Goal: Ask a question: Seek information or help from site administrators or community

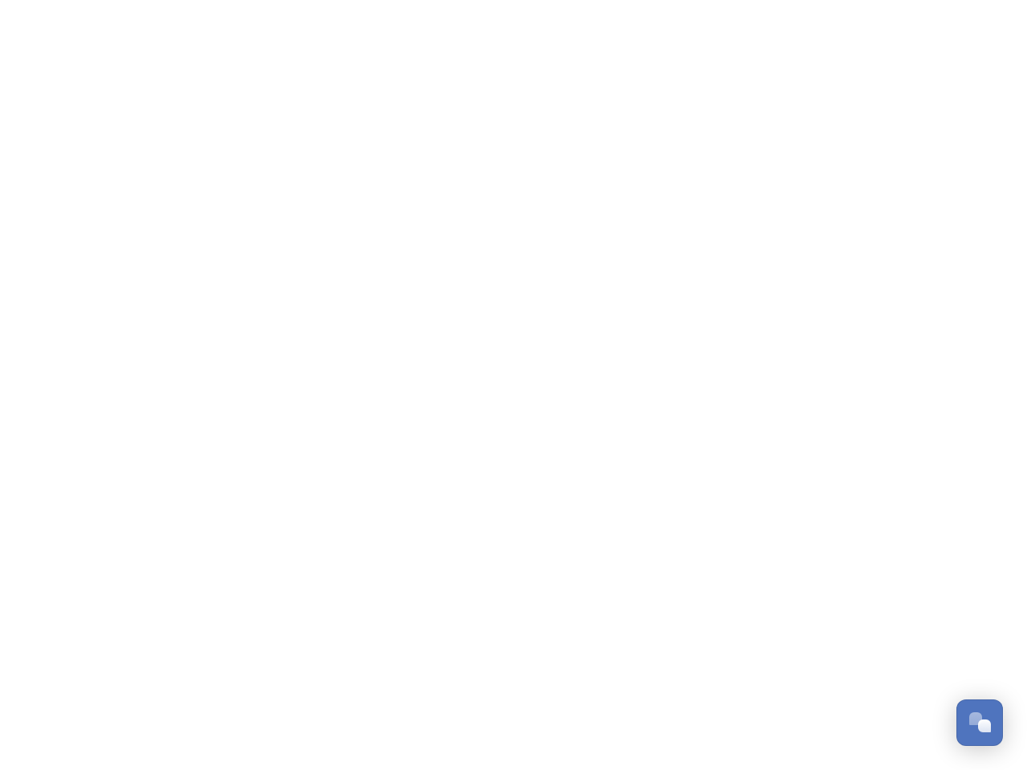
click at [979, 723] on div "Open Chat" at bounding box center [984, 725] width 13 height 13
click at [985, 0] on html "/p/collection/tempest/tourism-academy-2025 Dismiss GoSquared Assistant Chat wit…" at bounding box center [513, 0] width 1027 height 0
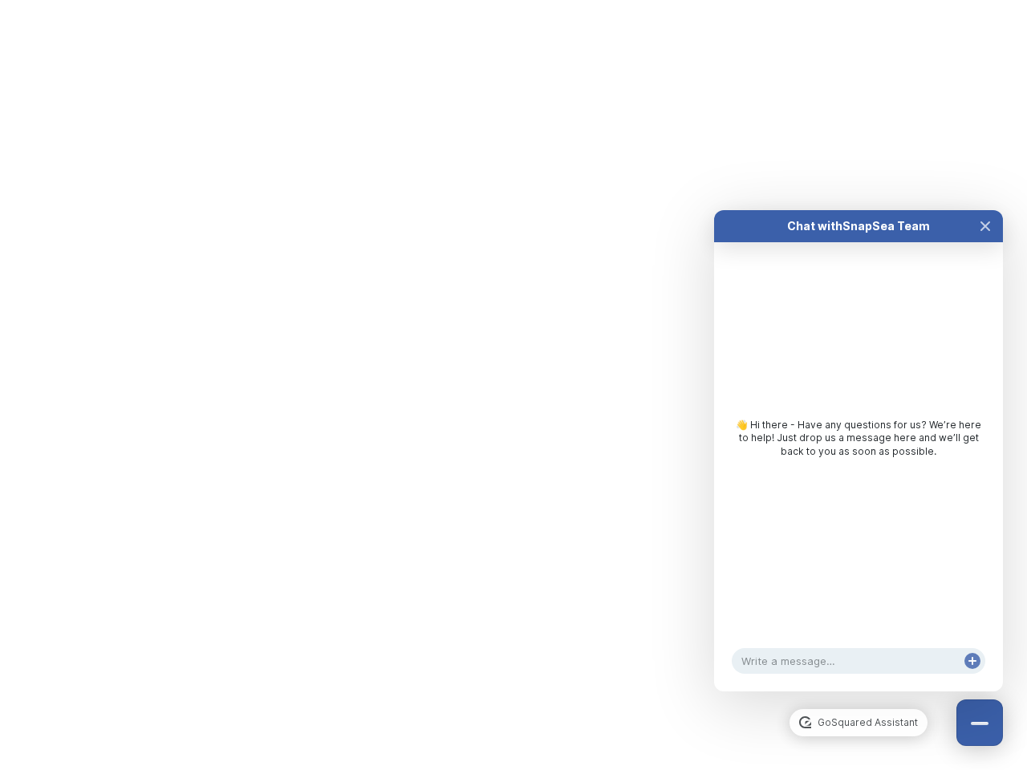
click at [858, 691] on div "Chat with SnapSea Team GoSquared Assistant 👋 Hi there - Have any questions for …" at bounding box center [858, 450] width 289 height 481
click at [858, 458] on div "👋 Hi there - Have any questions for us? We’re here to help! Just drop us a mess…" at bounding box center [858, 438] width 257 height 40
click at [985, 242] on div "Chat with SnapSea Team GoSquared Assistant 👋 Hi there - Have any questions for …" at bounding box center [858, 450] width 289 height 481
click at [972, 677] on div "Chat with SnapSea Team GoSquared Assistant 👋 Hi there - Have any questions for …" at bounding box center [858, 450] width 289 height 481
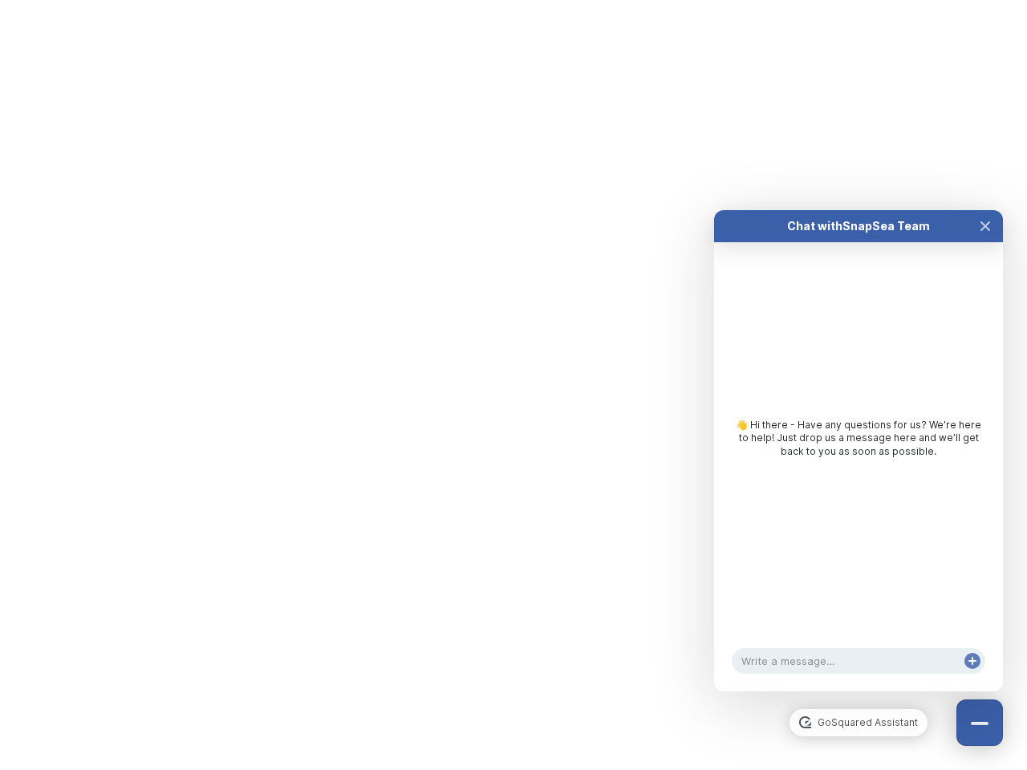
click at [513, 0] on html "/p/collection/tempest/tourism-academy-2025 Dismiss GoSquared Assistant Chat wit…" at bounding box center [513, 0] width 1027 height 0
click at [501, 0] on html "/p/collection/tempest/tourism-academy-2025 Dismiss GoSquared Assistant Chat wit…" at bounding box center [513, 0] width 1027 height 0
